Goal: Task Accomplishment & Management: Manage account settings

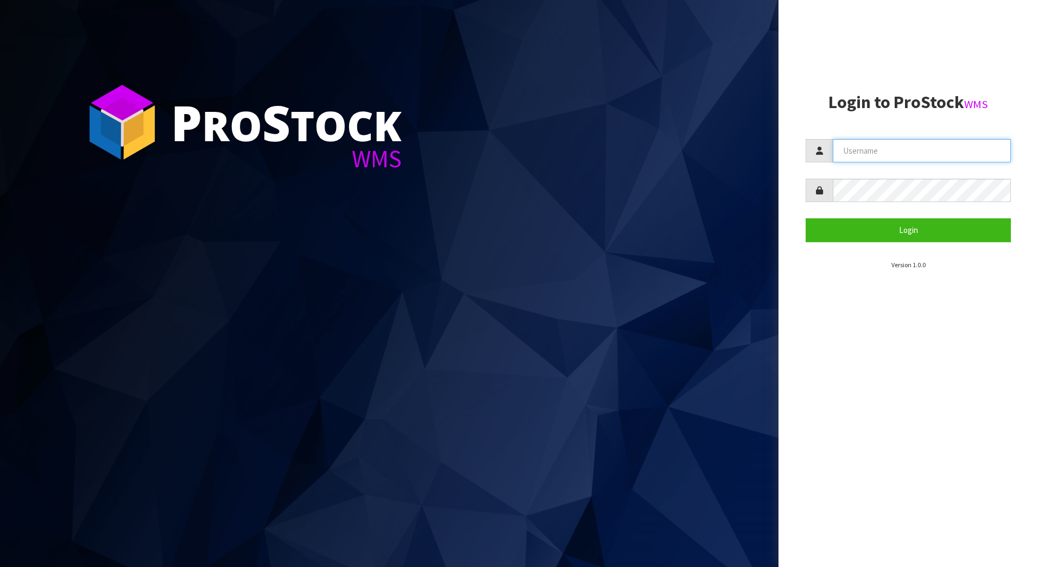
click at [876, 156] on input "text" at bounding box center [922, 150] width 178 height 23
click at [875, 151] on input "text" at bounding box center [922, 150] width 178 height 23
click at [846, 152] on input "text" at bounding box center [922, 150] width 178 height 23
type input "meena"
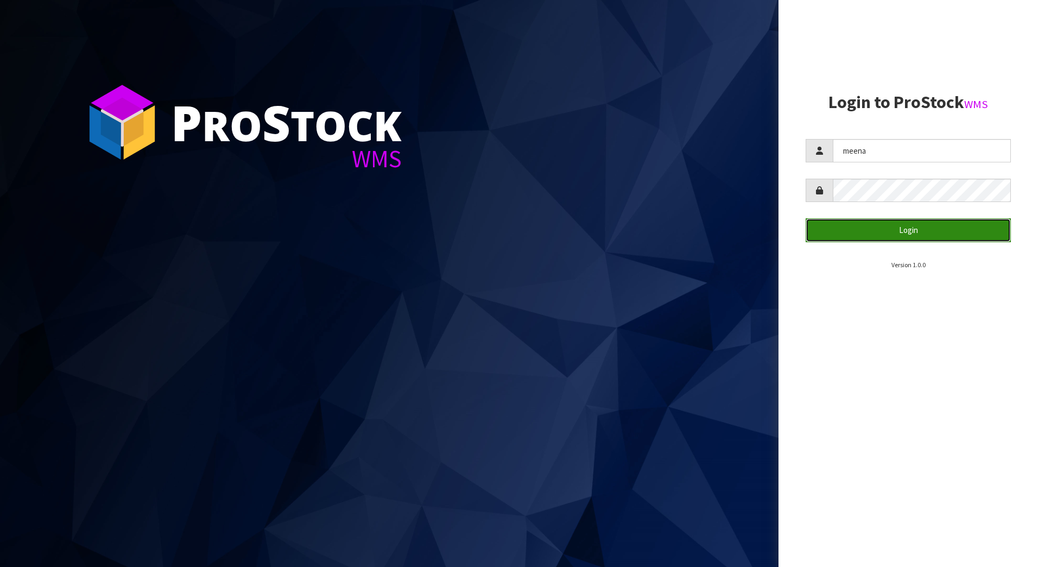
click at [891, 225] on button "Login" at bounding box center [907, 229] width 205 height 23
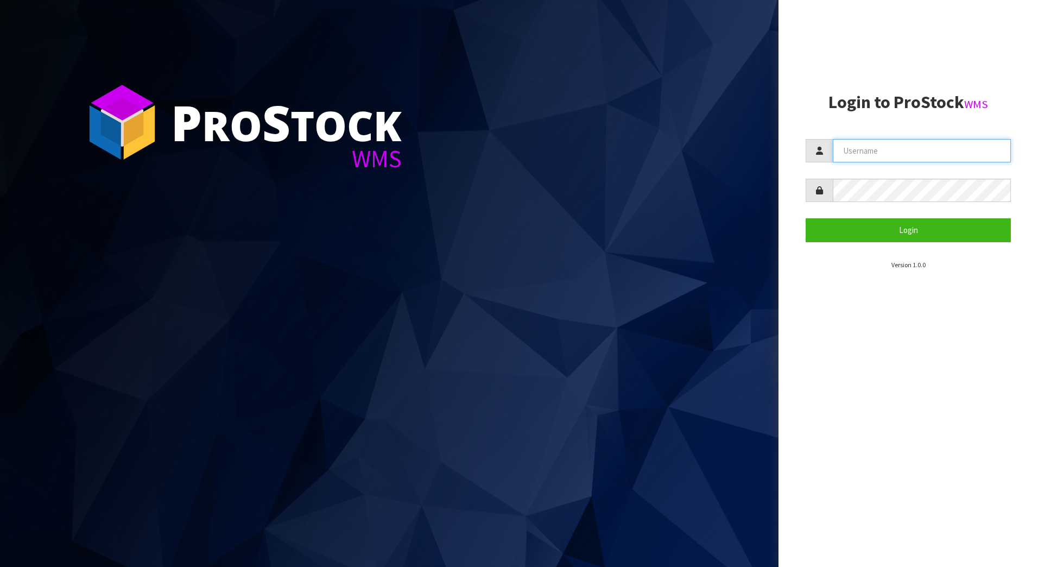
click at [920, 142] on input "text" at bounding box center [922, 150] width 178 height 23
type input "meena"
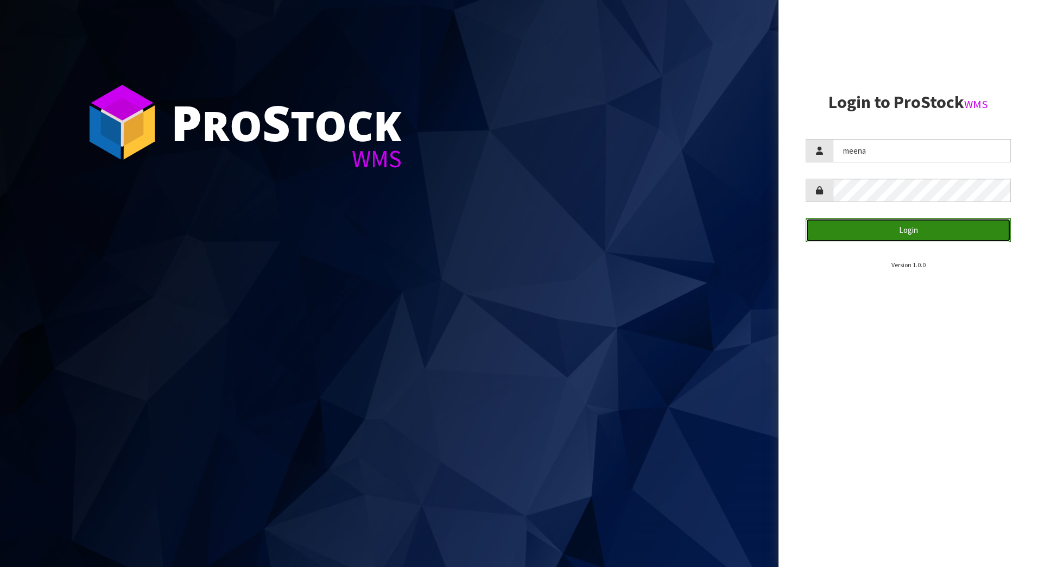
click at [890, 231] on button "Login" at bounding box center [907, 229] width 205 height 23
